Goal: Book appointment/travel/reservation

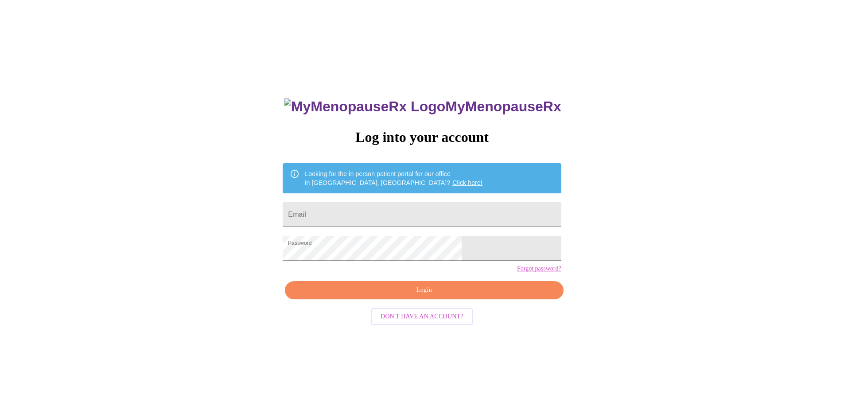
click at [407, 214] on input "Email" at bounding box center [422, 214] width 278 height 25
type input "[EMAIL_ADDRESS][DOMAIN_NAME]"
click at [425, 296] on span "Login" at bounding box center [424, 290] width 258 height 11
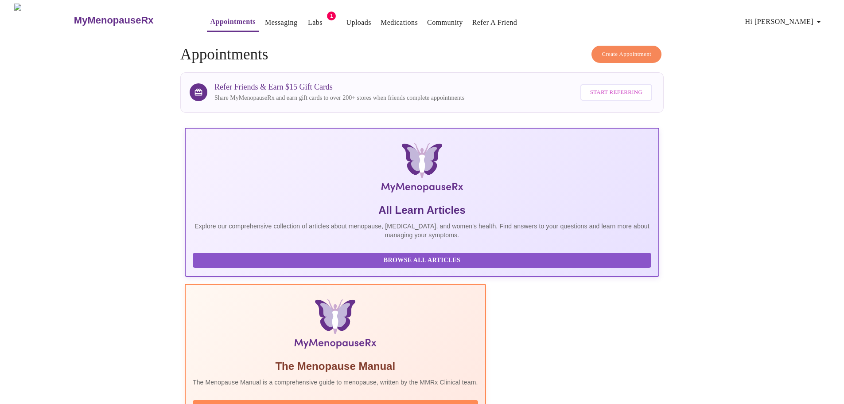
click at [625, 51] on span "Create Appointment" at bounding box center [627, 54] width 50 height 10
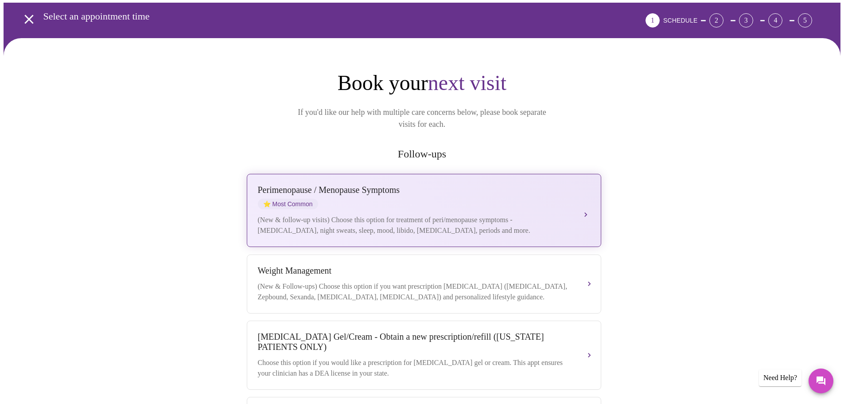
scroll to position [44, 0]
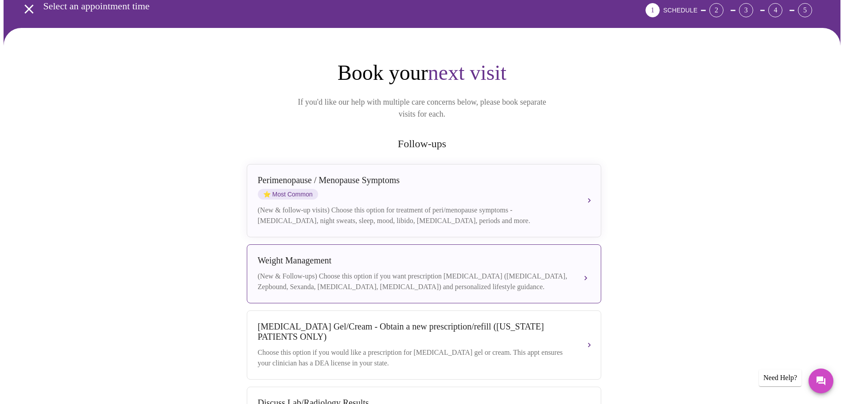
click at [497, 271] on div "(New & Follow-ups) Choose this option if you want prescription [MEDICAL_DATA] (…" at bounding box center [415, 281] width 315 height 21
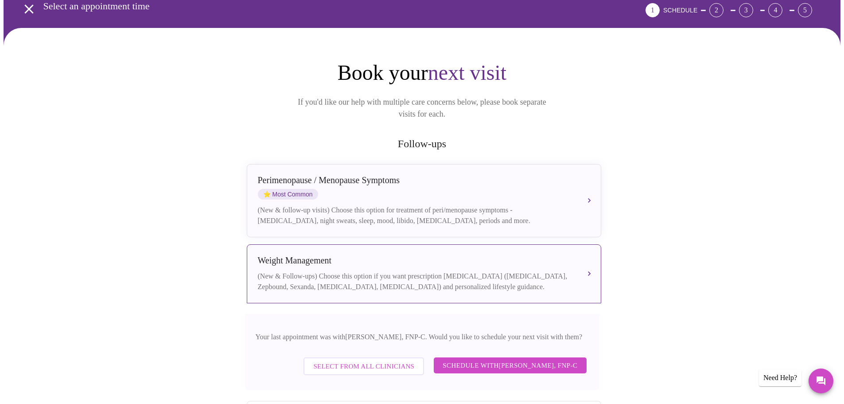
click at [353, 361] on span "Select from All Clinicians" at bounding box center [363, 366] width 101 height 12
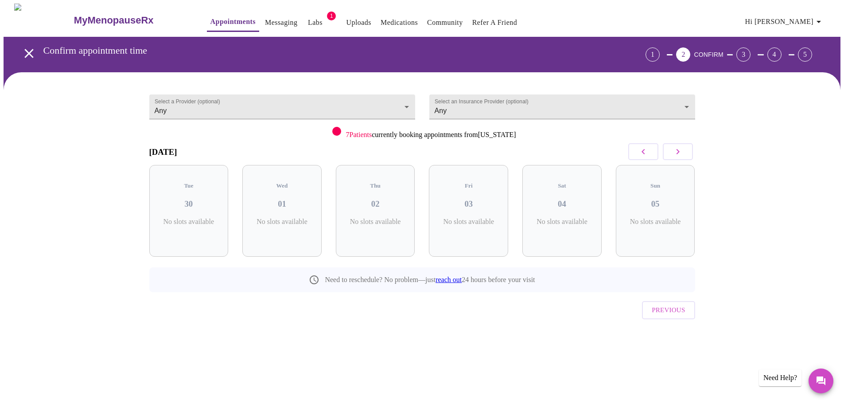
scroll to position [0, 0]
click at [406, 107] on body "MyMenopauseRx Appointments Messaging Labs 1 Uploads Medications Community Refer…" at bounding box center [426, 184] width 844 height 360
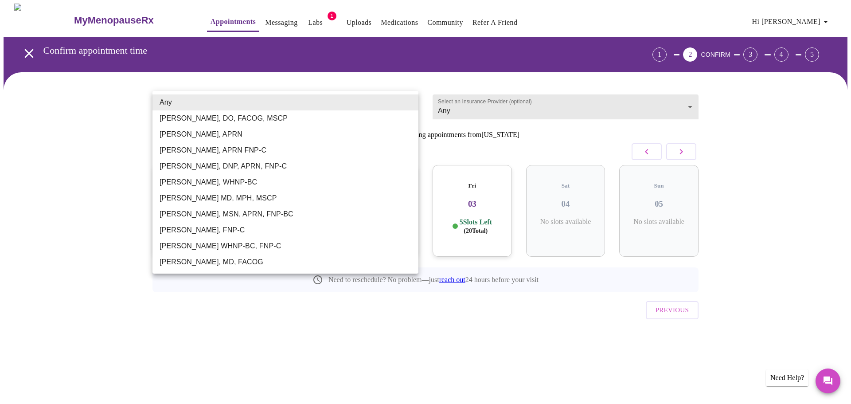
click at [273, 163] on li "[PERSON_NAME], DNP, APRN, FNP-C" at bounding box center [285, 166] width 266 height 16
type input "[PERSON_NAME], DNP, APRN, FNP-C"
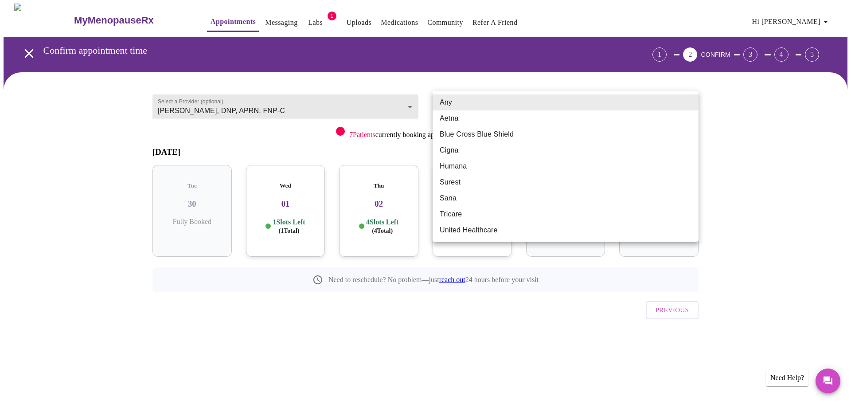
click at [684, 100] on body "MyMenopauseRx Appointments Messaging Labs 1 Uploads Medications Community Refer…" at bounding box center [426, 184] width 844 height 360
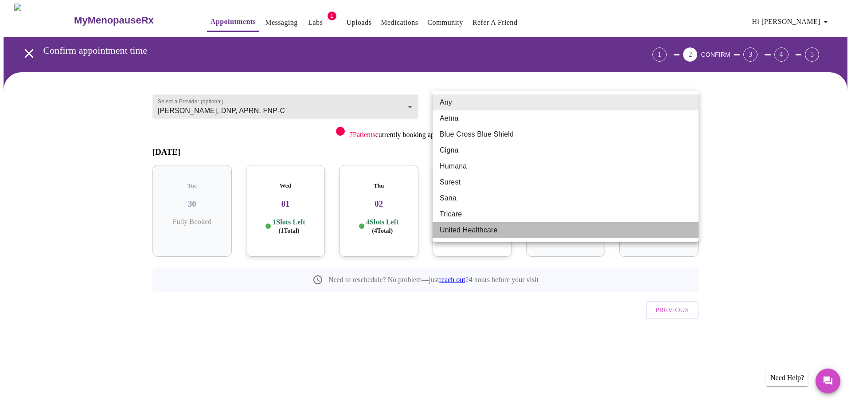
click at [492, 230] on li "United Healthcare" at bounding box center [566, 230] width 266 height 16
type input "United Healthcare"
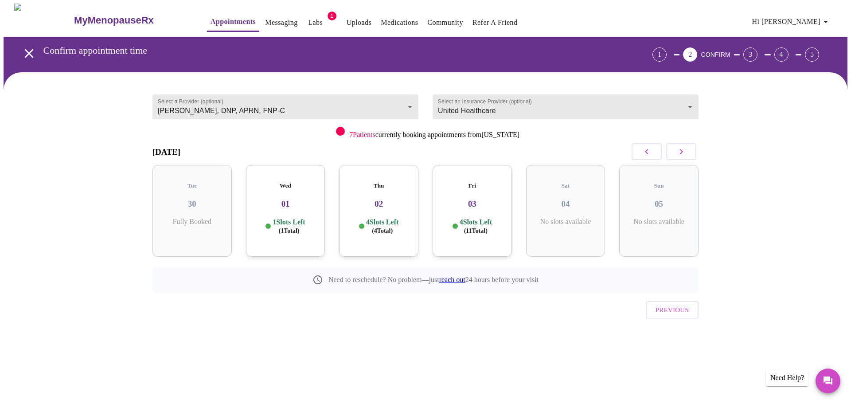
click at [488, 227] on span "( 11 Total)" at bounding box center [475, 230] width 23 height 7
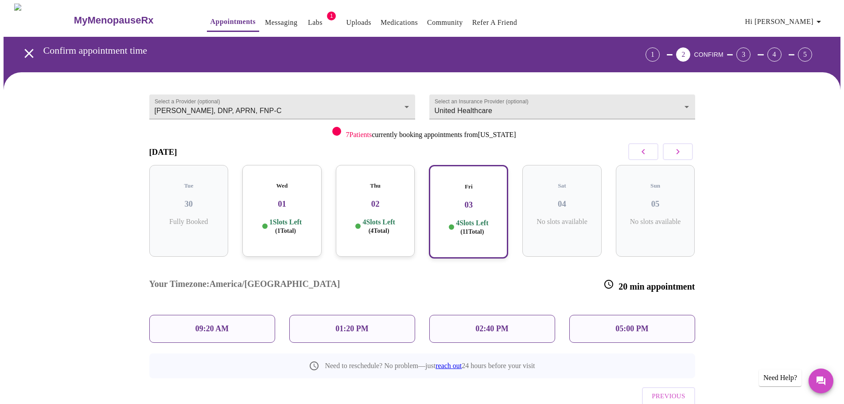
click at [201, 324] on p "09:20 AM" at bounding box center [212, 328] width 34 height 9
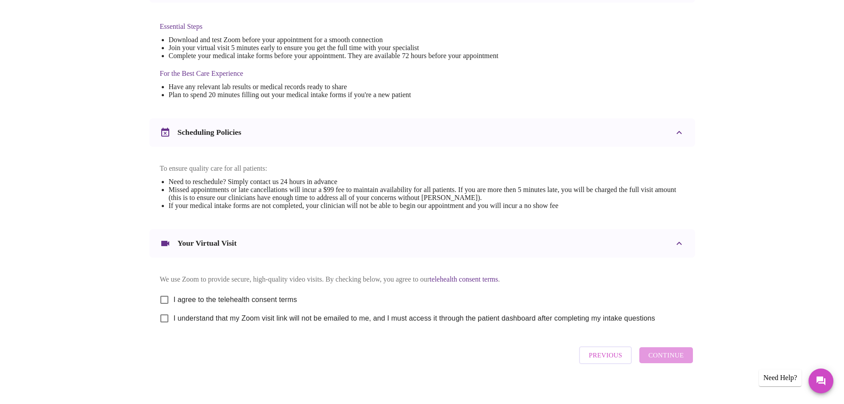
scroll to position [239, 0]
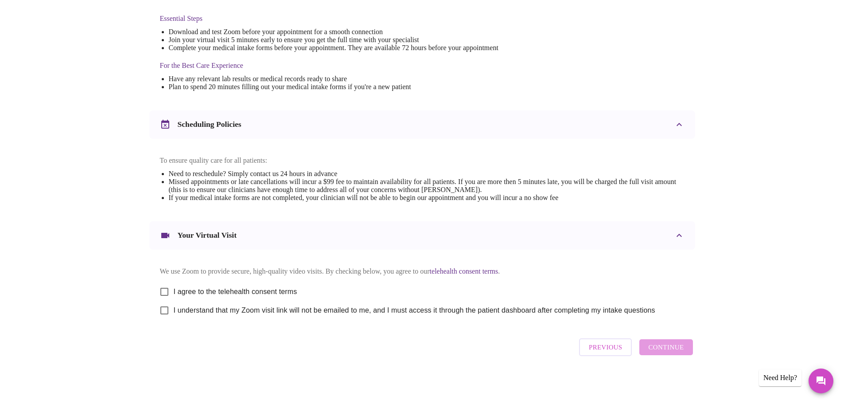
click at [167, 288] on input "I agree to the telehealth consent terms" at bounding box center [164, 291] width 19 height 19
checkbox input "true"
click at [164, 309] on input "I understand that my Zoom visit link will not be emailed to me, and I must acce…" at bounding box center [164, 310] width 19 height 19
checkbox input "true"
click at [671, 349] on span "Continue" at bounding box center [666, 347] width 35 height 12
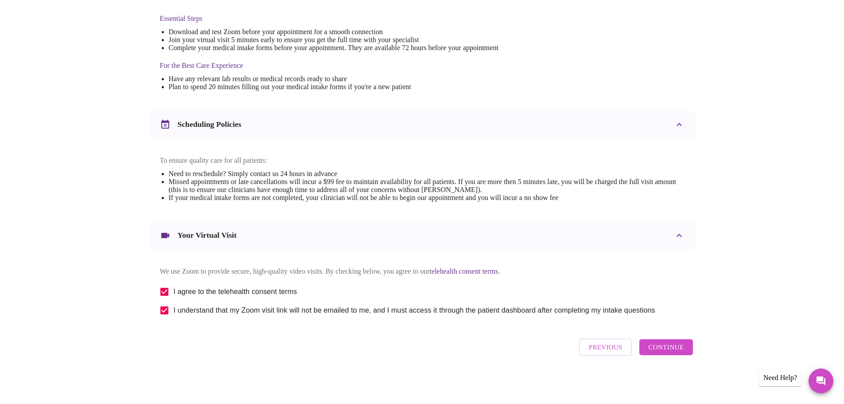
scroll to position [0, 0]
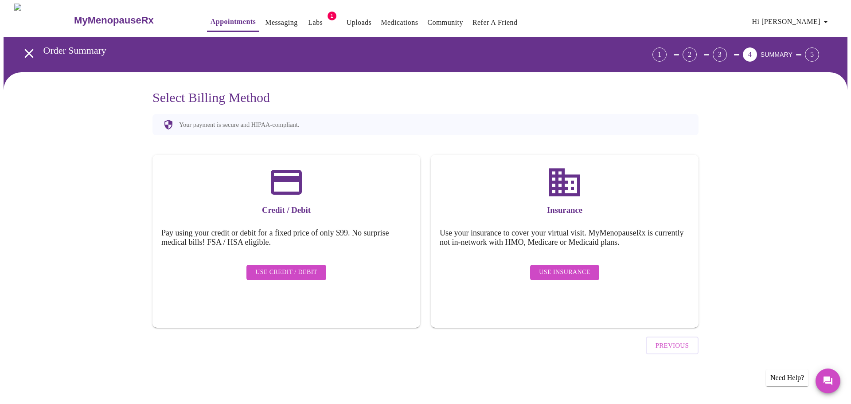
click at [565, 267] on span "Use Insurance" at bounding box center [564, 272] width 51 height 11
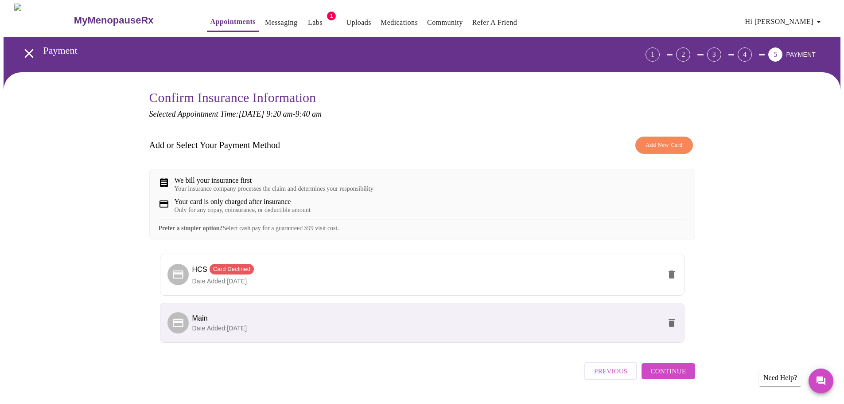
click at [661, 377] on span "Continue" at bounding box center [668, 371] width 35 height 12
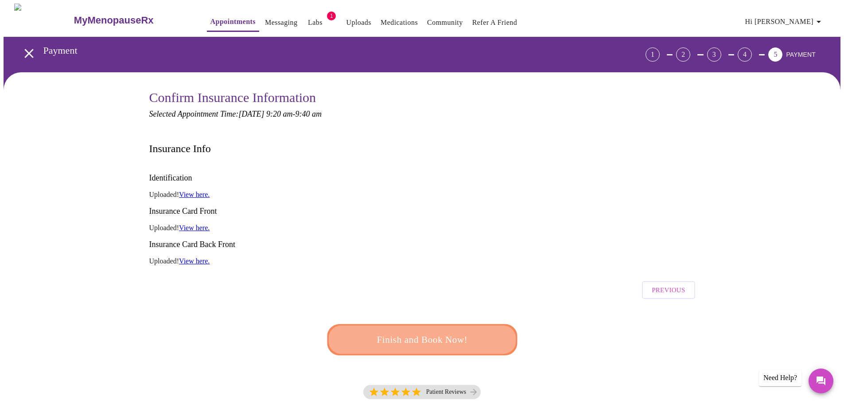
click at [440, 332] on span "Finish and Book Now!" at bounding box center [422, 340] width 164 height 16
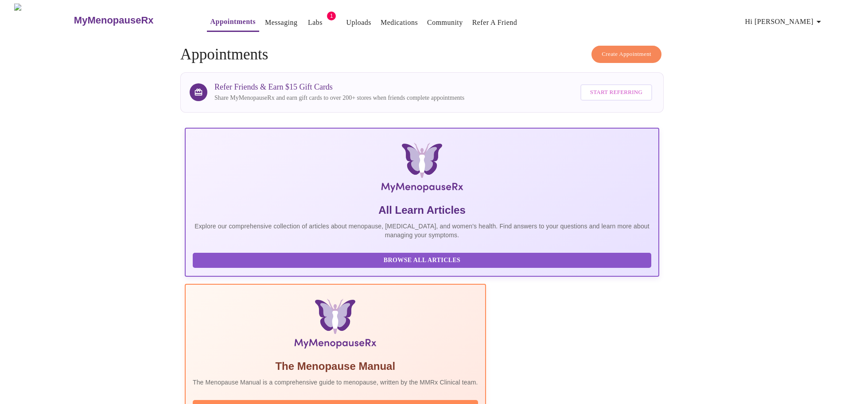
click at [308, 18] on link "Labs" at bounding box center [315, 22] width 15 height 12
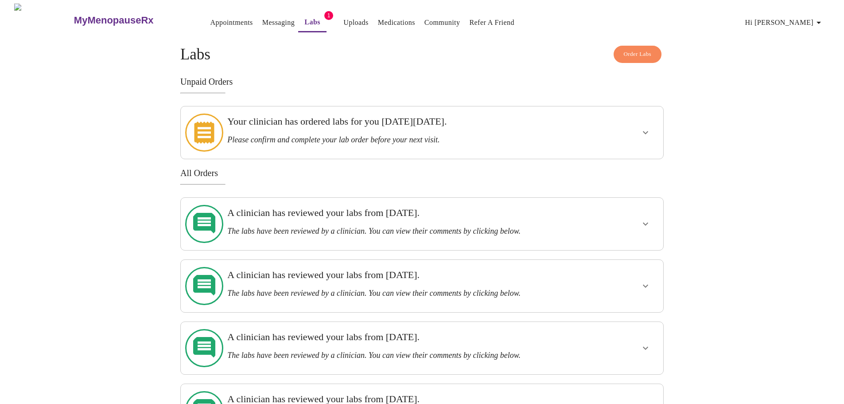
click at [645, 131] on icon "show more" at bounding box center [645, 132] width 5 height 3
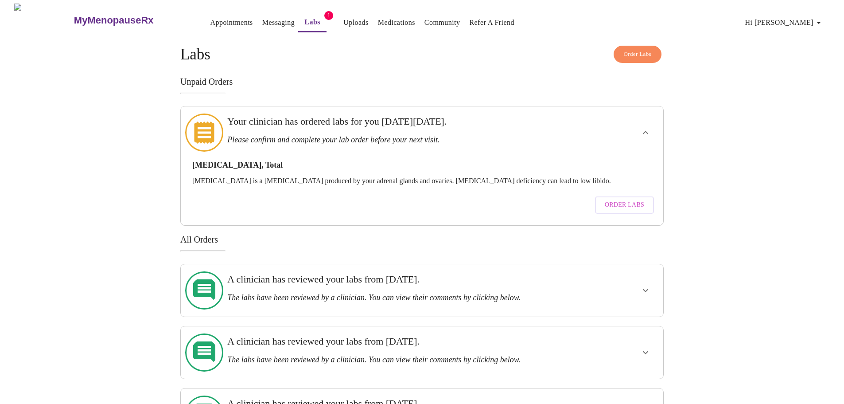
click at [646, 129] on icon "show more" at bounding box center [646, 132] width 11 height 11
